Goal: Task Accomplishment & Management: Complete application form

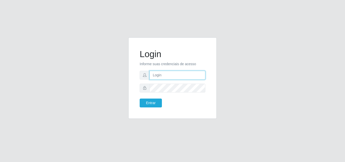
type input "[EMAIL_ADDRESS][DOMAIN_NAME]"
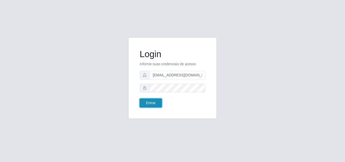
click at [152, 105] on button "Entrar" at bounding box center [151, 102] width 22 height 9
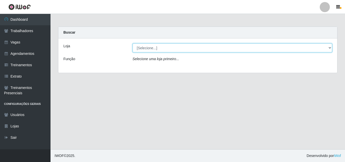
click at [331, 47] on select "[Selecione...] Iskisita Atakado - Alecrim Iskisita Atakado - Centro de Distribu…" at bounding box center [233, 47] width 200 height 9
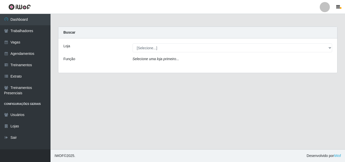
click at [275, 81] on main "Carregando... Buscar Loja [Selecione...] Iskisita Atakado - Alecrim Iskisita At…" at bounding box center [198, 81] width 294 height 135
click at [27, 56] on link "Agendamentos" at bounding box center [25, 53] width 51 height 11
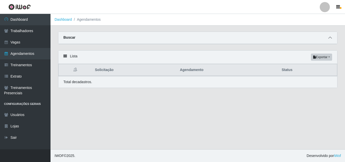
click at [332, 39] on span at bounding box center [330, 38] width 6 height 6
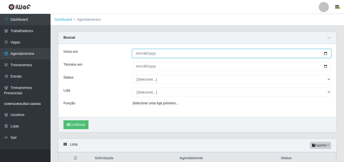
click at [138, 53] on input "Início em" at bounding box center [231, 53] width 199 height 9
type input "[DATE]"
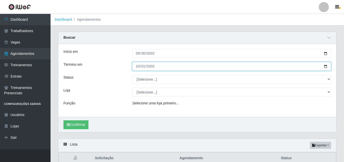
type input "[DATE]"
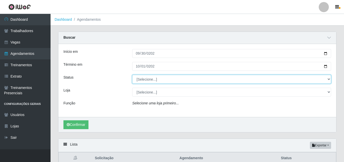
click at [153, 82] on select "[Selecione...] AGENDADO AGUARDANDO LIBERAR EM ANDAMENTO EM REVISÃO FINALIZADO C…" at bounding box center [231, 79] width 199 height 9
click at [132, 75] on select "[Selecione...] AGENDADO AGUARDANDO LIBERAR EM ANDAMENTO EM REVISÃO FINALIZADO C…" at bounding box center [231, 79] width 199 height 9
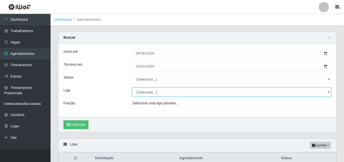
click at [150, 93] on select "[Selecione...] Iskisita Atakado - Alecrim Iskisita Atakado - Centro de Distribu…" at bounding box center [231, 92] width 199 height 9
select select "430"
click at [132, 88] on select "[Selecione...] Iskisita Atakado - Alecrim Iskisita Atakado - Centro de Distribu…" at bounding box center [231, 92] width 199 height 9
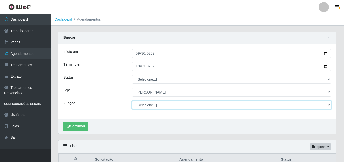
click at [151, 106] on select "[Selecione...] Auxiliar de Estacionamento Auxiliar de Estacionamento + Auxiliar…" at bounding box center [231, 105] width 199 height 9
select select "1"
click at [132, 101] on select "[Selecione...] Auxiliar de Estacionamento Auxiliar de Estacionamento + Auxiliar…" at bounding box center [231, 105] width 199 height 9
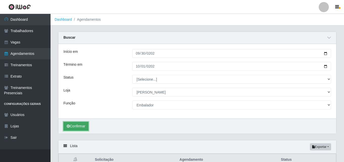
click at [79, 127] on button "Confirmar" at bounding box center [75, 126] width 25 height 9
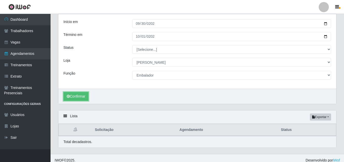
scroll to position [35, 0]
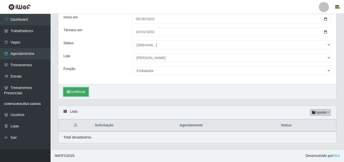
click at [80, 92] on button "Confirmar" at bounding box center [75, 91] width 25 height 9
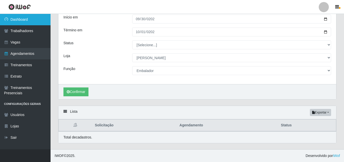
click at [21, 19] on link "Dashboard" at bounding box center [25, 19] width 51 height 11
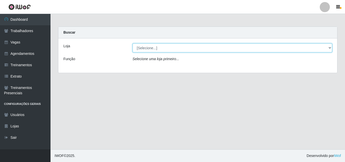
click at [188, 49] on select "[Selecione...] Iskisita Atakado - Alecrim Iskisita Atakado - Centro de Distribu…" at bounding box center [233, 47] width 200 height 9
select select "430"
click at [133, 43] on select "[Selecione...] Iskisita Atakado - Alecrim Iskisita Atakado - Centro de Distribu…" at bounding box center [233, 47] width 200 height 9
